Goal: Obtain resource: Download file/media

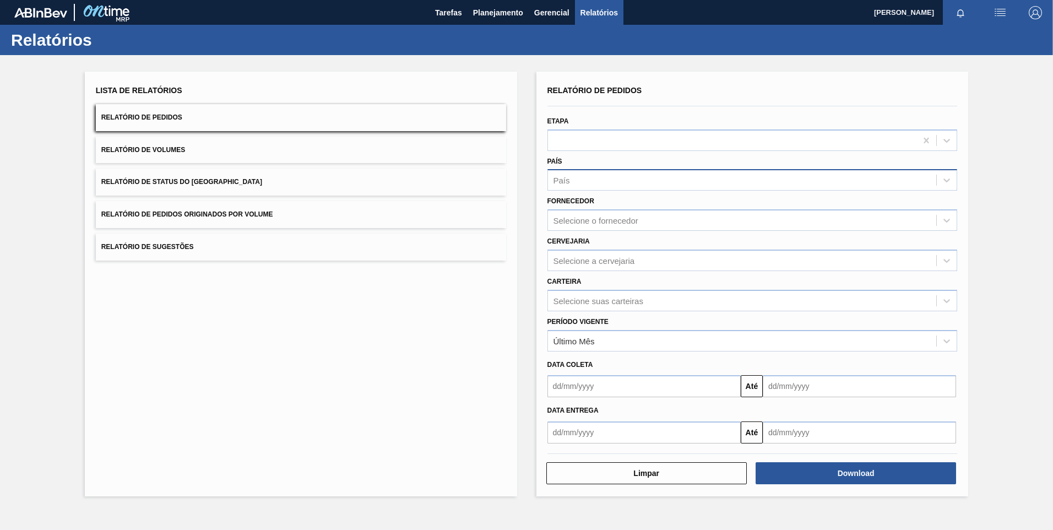
click at [654, 187] on div "País" at bounding box center [742, 180] width 389 height 16
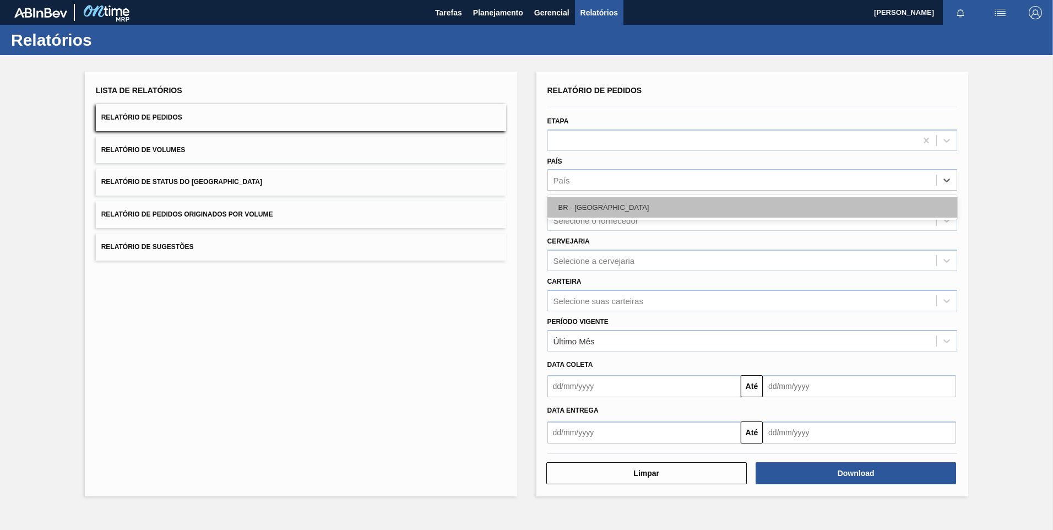
click at [631, 202] on div "BR - [GEOGRAPHIC_DATA]" at bounding box center [753, 207] width 410 height 20
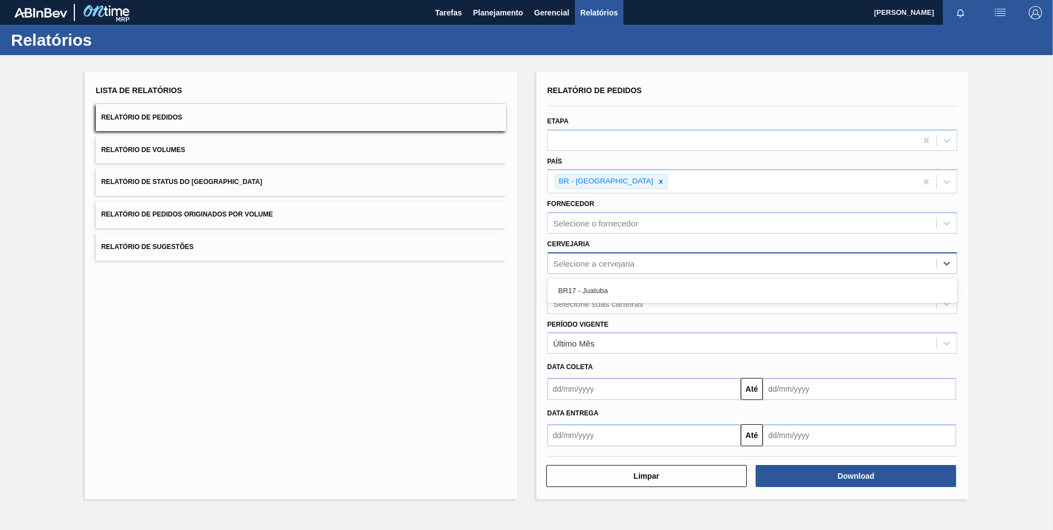
click at [651, 270] on div "Selecione a cervejaria" at bounding box center [742, 263] width 389 height 16
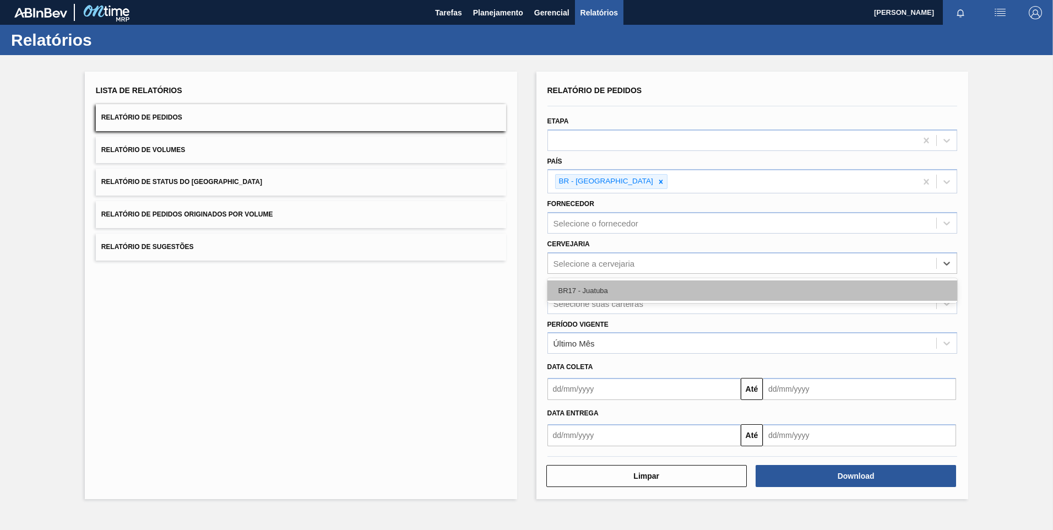
click at [630, 293] on div "BR17 - Juatuba" at bounding box center [753, 290] width 410 height 20
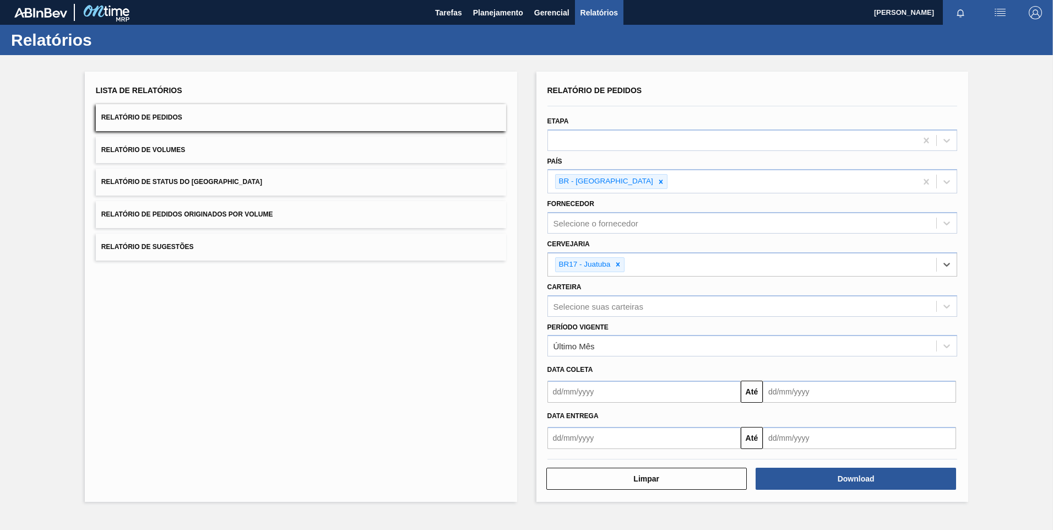
click at [637, 438] on input "text" at bounding box center [644, 438] width 193 height 22
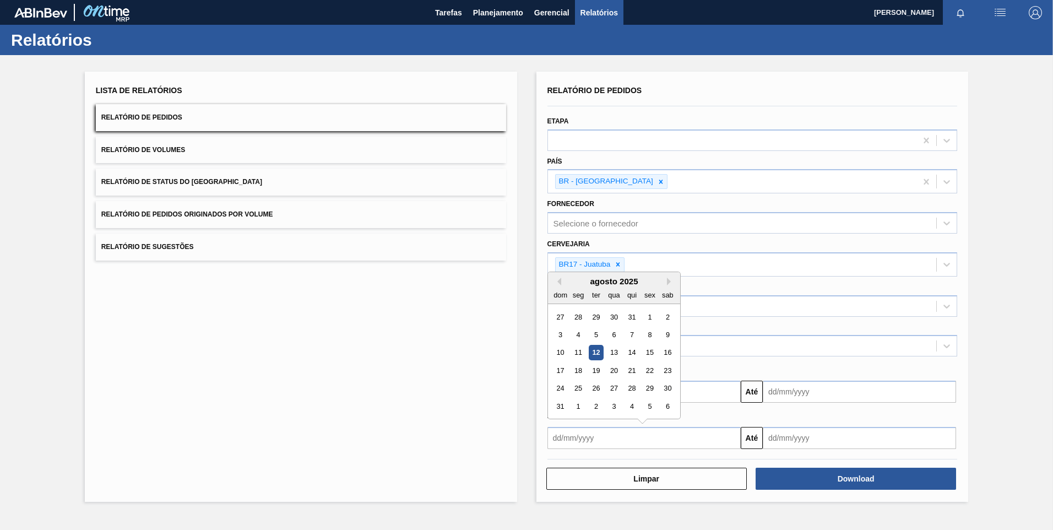
click at [597, 349] on div "12" at bounding box center [595, 352] width 15 height 15
type input "[DATE]"
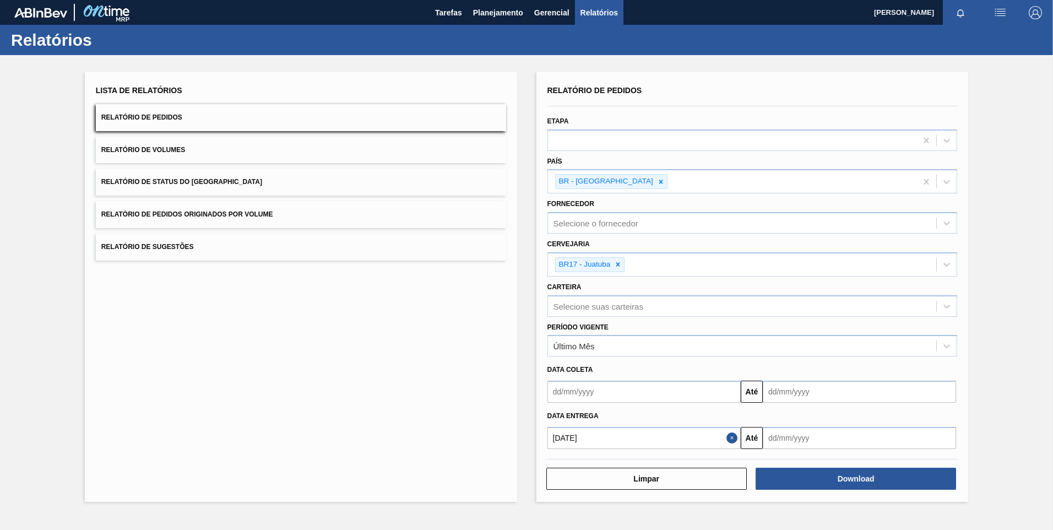
click at [813, 432] on input "text" at bounding box center [859, 438] width 193 height 22
click at [884, 286] on div "dom seg ter qua qui sex sab" at bounding box center [829, 295] width 132 height 18
click at [889, 284] on button "Next Month" at bounding box center [886, 282] width 8 height 8
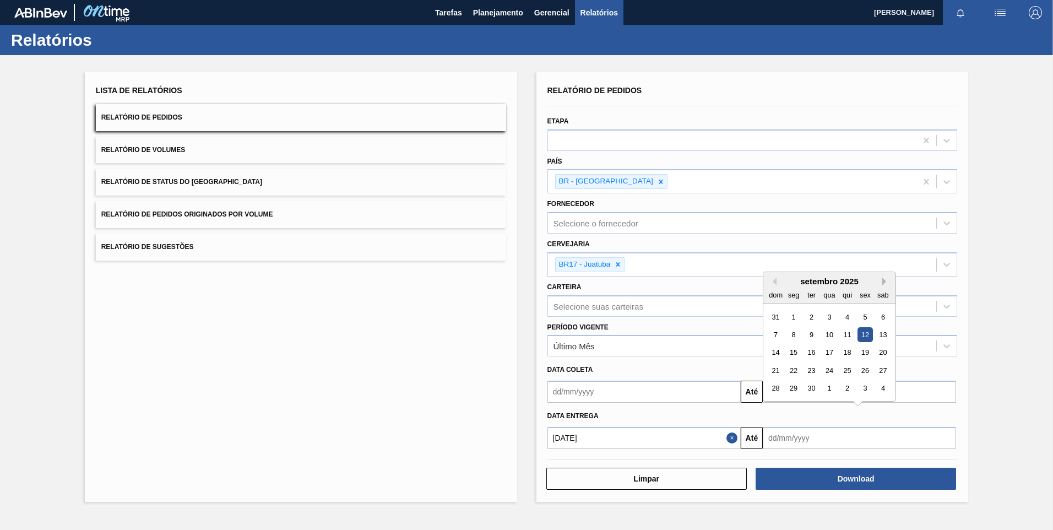
click at [886, 280] on button "Next Month" at bounding box center [886, 282] width 8 height 8
click at [884, 404] on div "6" at bounding box center [883, 406] width 15 height 15
type input "[DATE]"
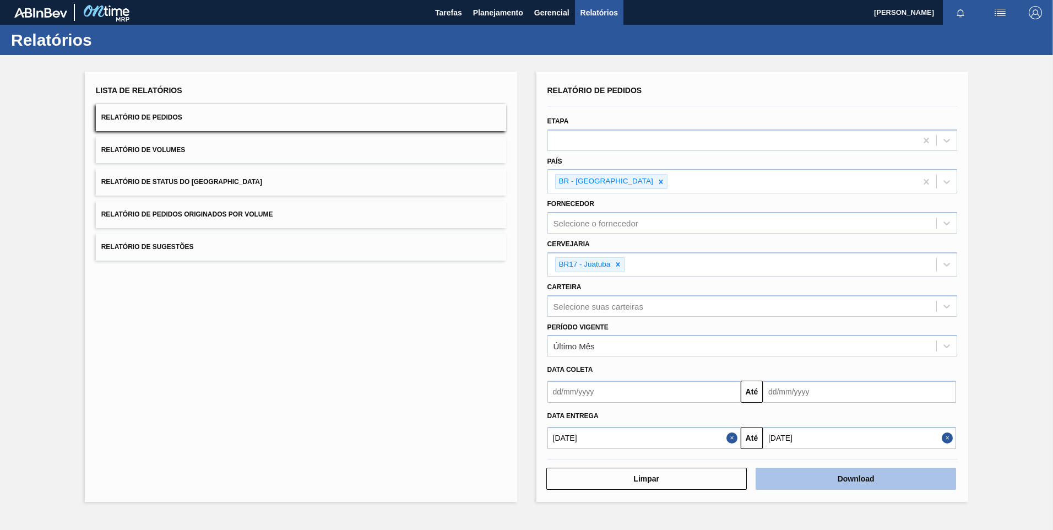
click at [882, 483] on button "Download" at bounding box center [856, 479] width 201 height 22
click at [849, 481] on button "Download" at bounding box center [856, 479] width 201 height 22
